Goal: Transaction & Acquisition: Purchase product/service

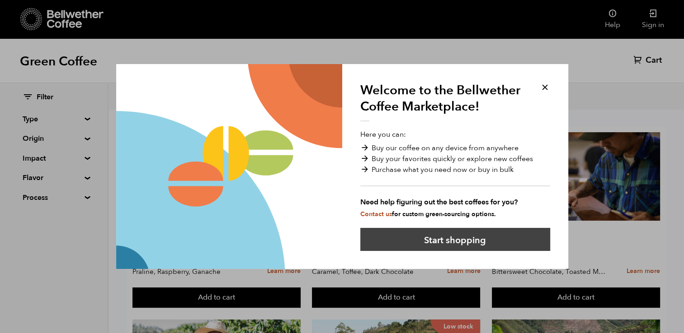
click at [455, 236] on button "Start shopping" at bounding box center [455, 239] width 190 height 23
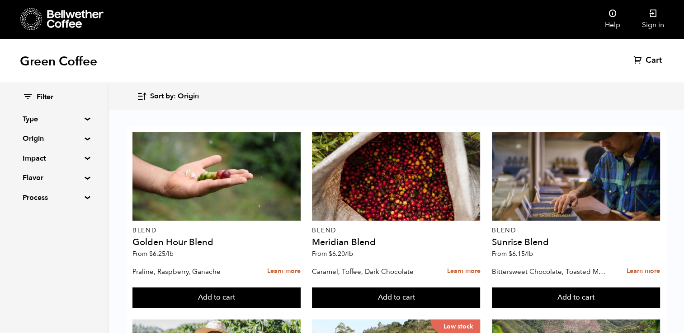
scroll to position [785, 0]
click at [160, 99] on span "Sort by: Origin" at bounding box center [174, 97] width 49 height 10
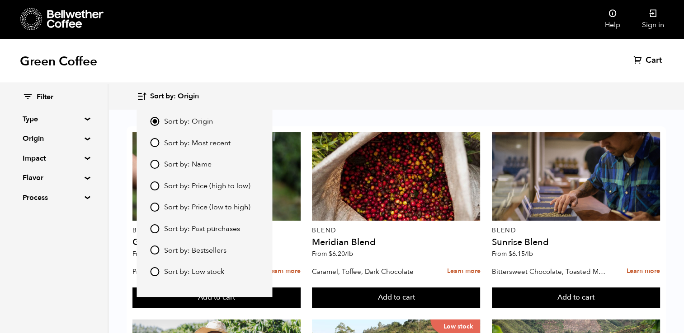
click at [157, 250] on input "Sort by: Bestsellers" at bounding box center [154, 250] width 9 height 9
radio input "true"
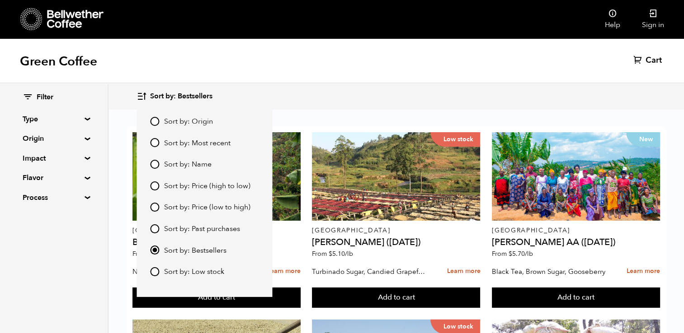
click at [311, 56] on div "Green Coffee Cart (0)" at bounding box center [342, 60] width 684 height 45
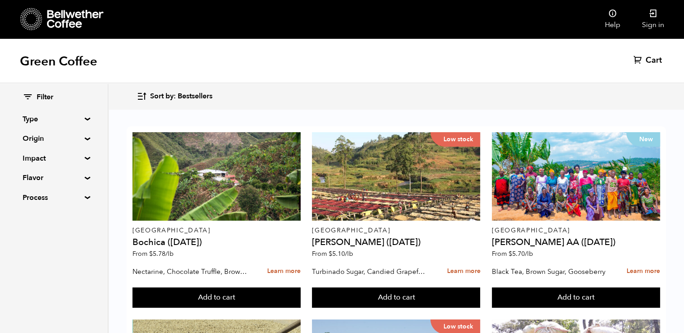
scroll to position [941, 0]
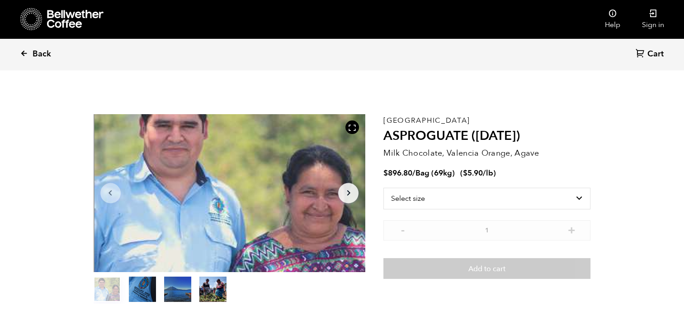
click at [45, 64] on link "Back" at bounding box center [48, 54] width 56 height 31
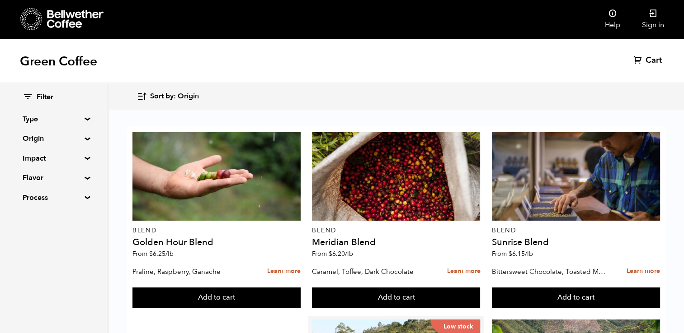
scroll to position [223, 0]
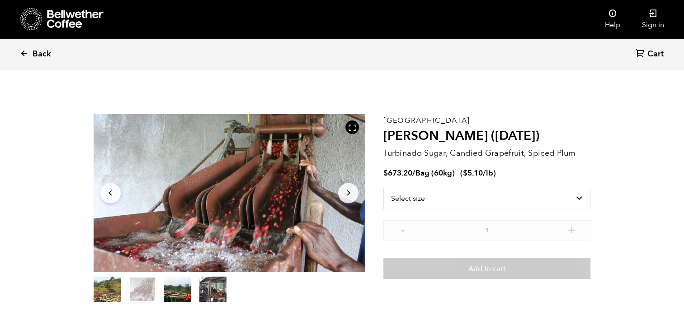
click at [27, 55] on icon at bounding box center [24, 53] width 8 height 8
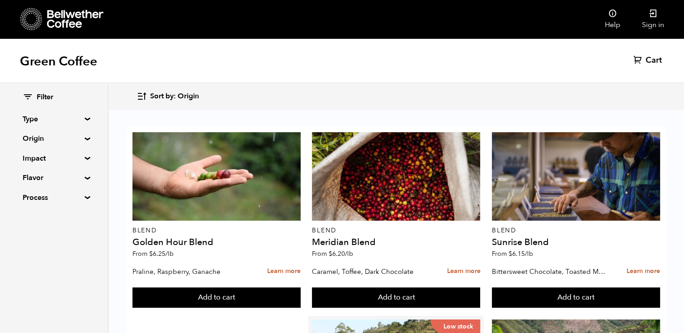
scroll to position [244, 0]
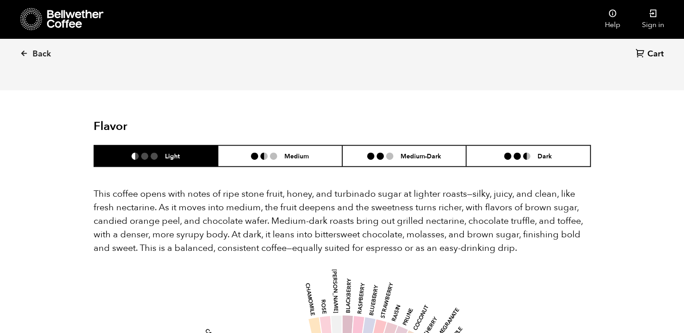
scroll to position [524, 0]
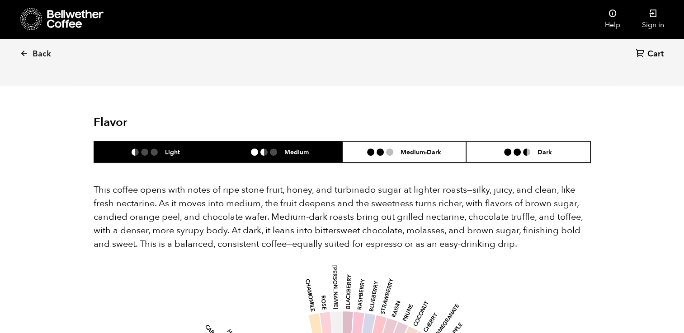
click at [305, 148] on h6 "Medium" at bounding box center [296, 152] width 24 height 8
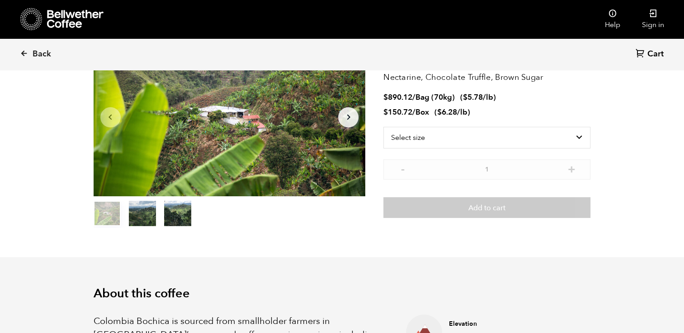
scroll to position [47, 0]
